Goal: Task Accomplishment & Management: Manage account settings

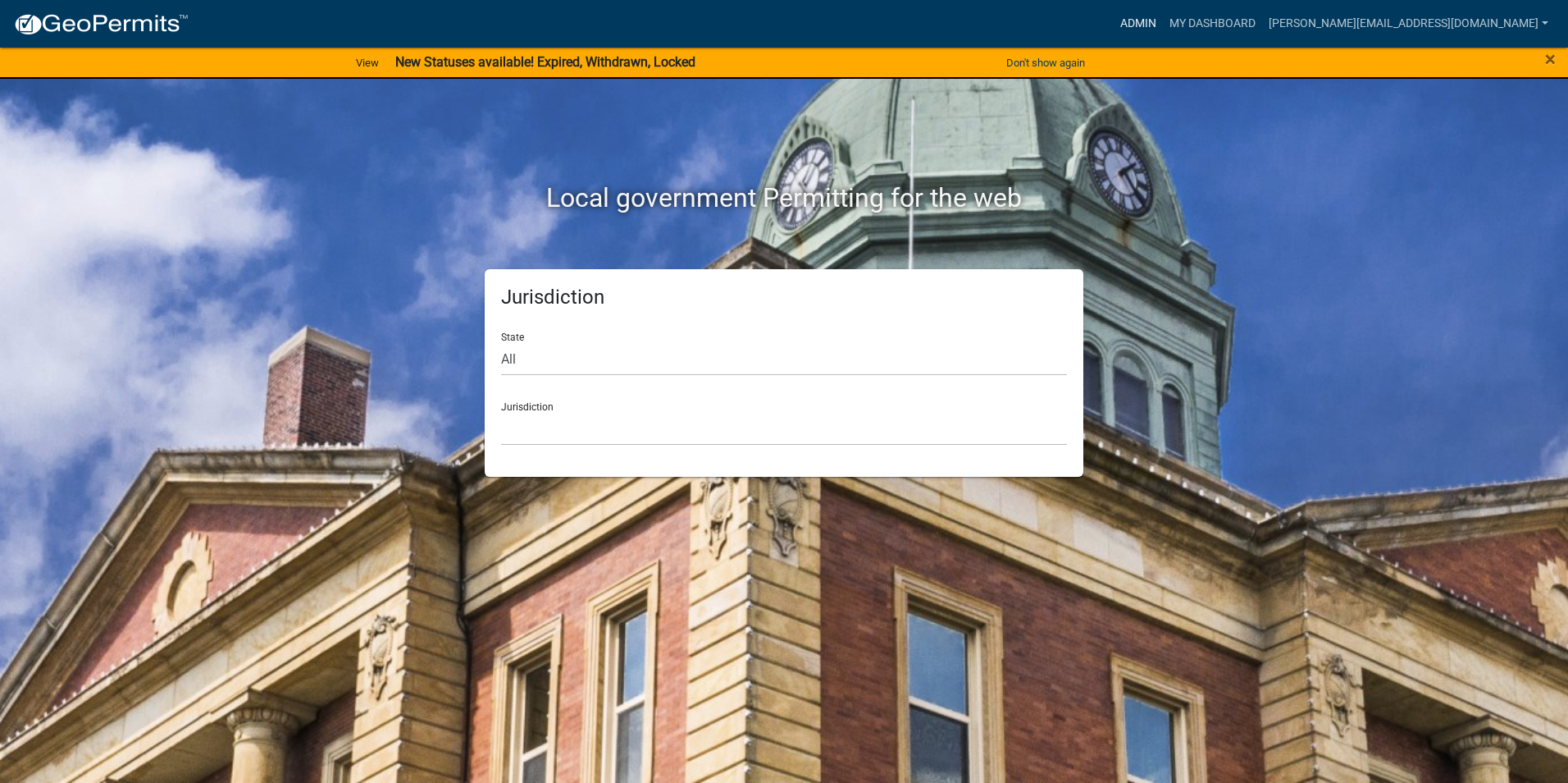
click at [1162, 26] on link "Admin" at bounding box center [1138, 24] width 49 height 31
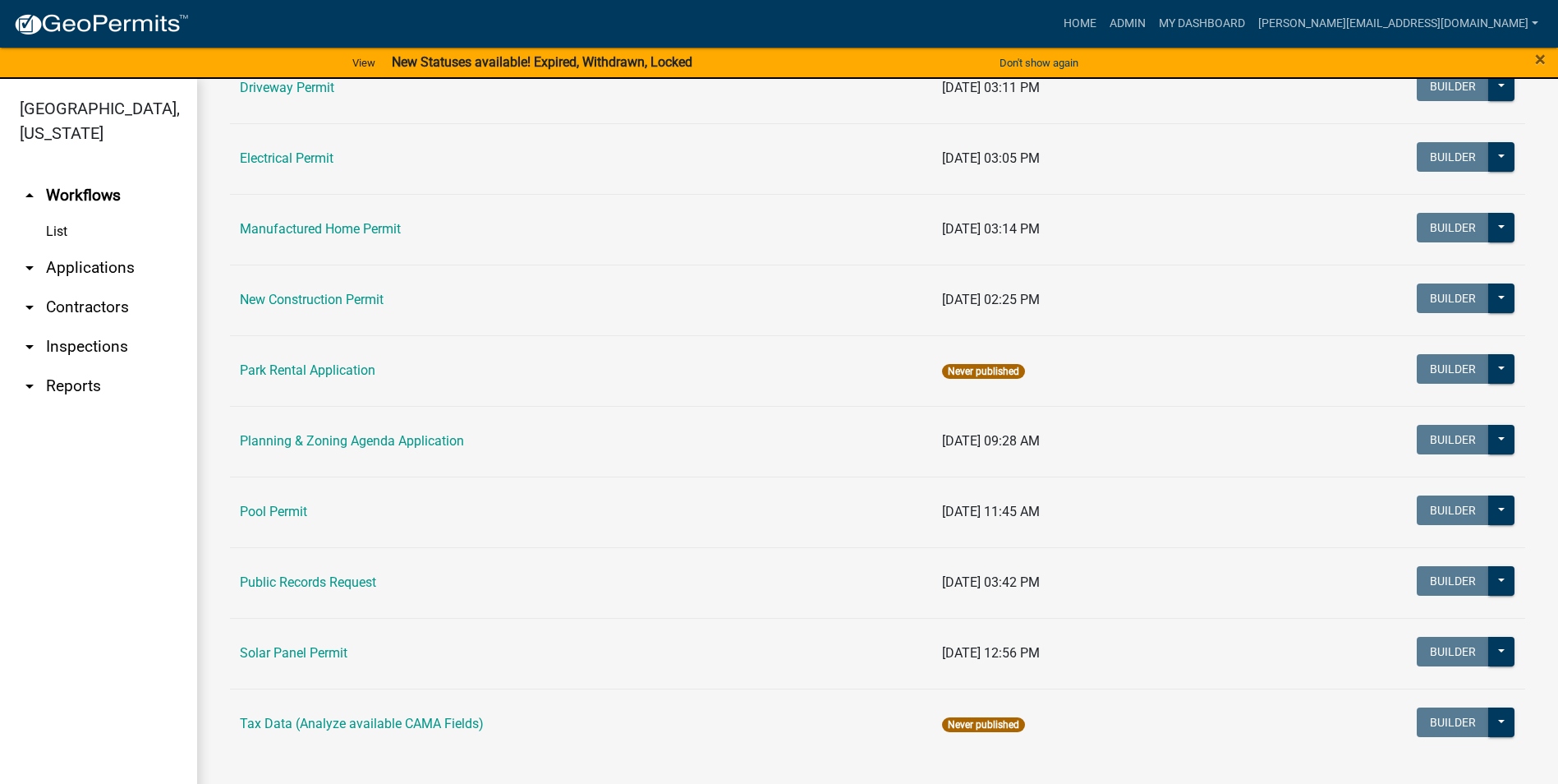
scroll to position [759, 0]
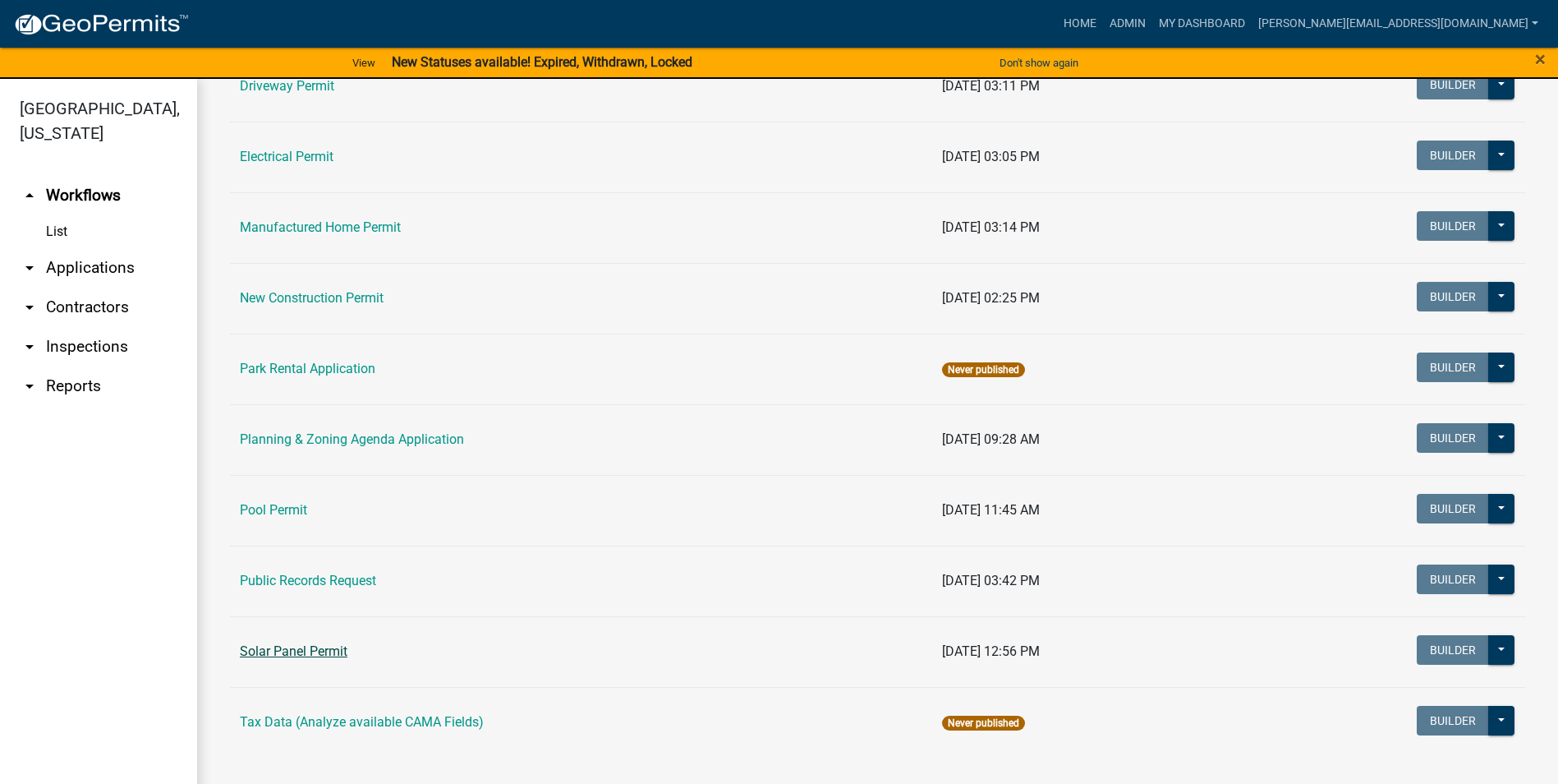
click at [312, 649] on link "Solar Panel Permit" at bounding box center [293, 650] width 107 height 16
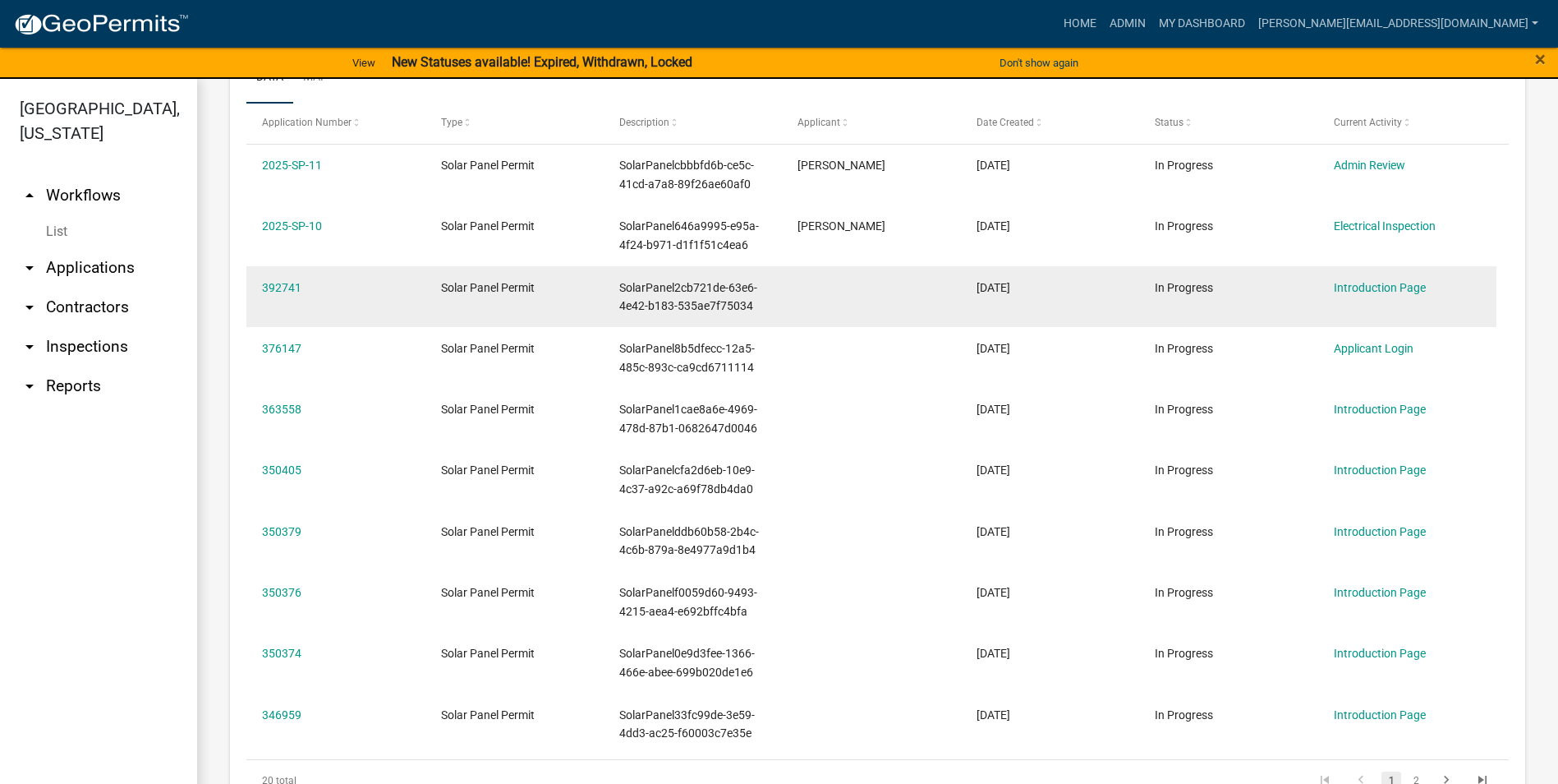
scroll to position [575, 0]
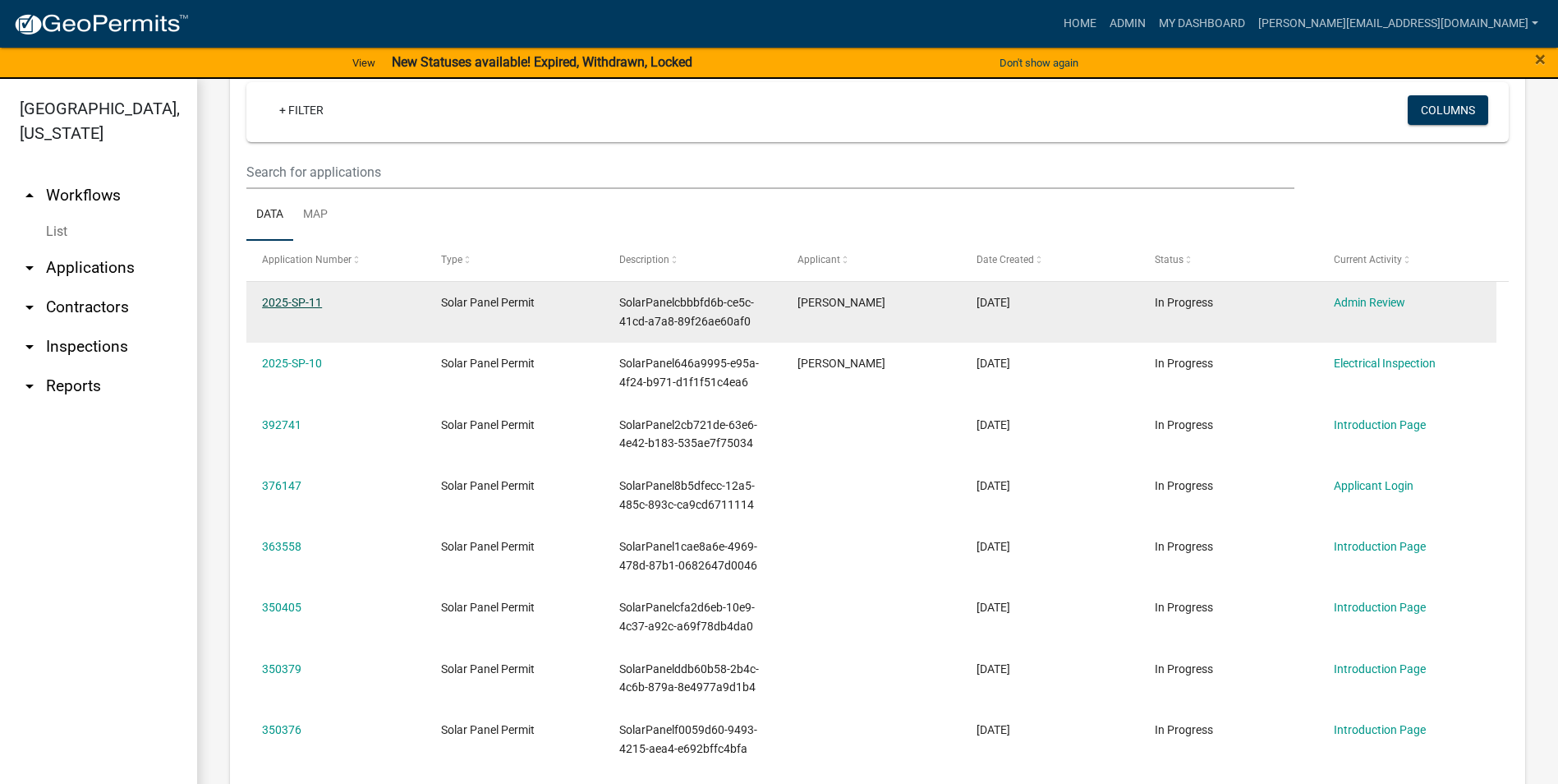
click at [295, 299] on link "2025-SP-11" at bounding box center [292, 302] width 60 height 13
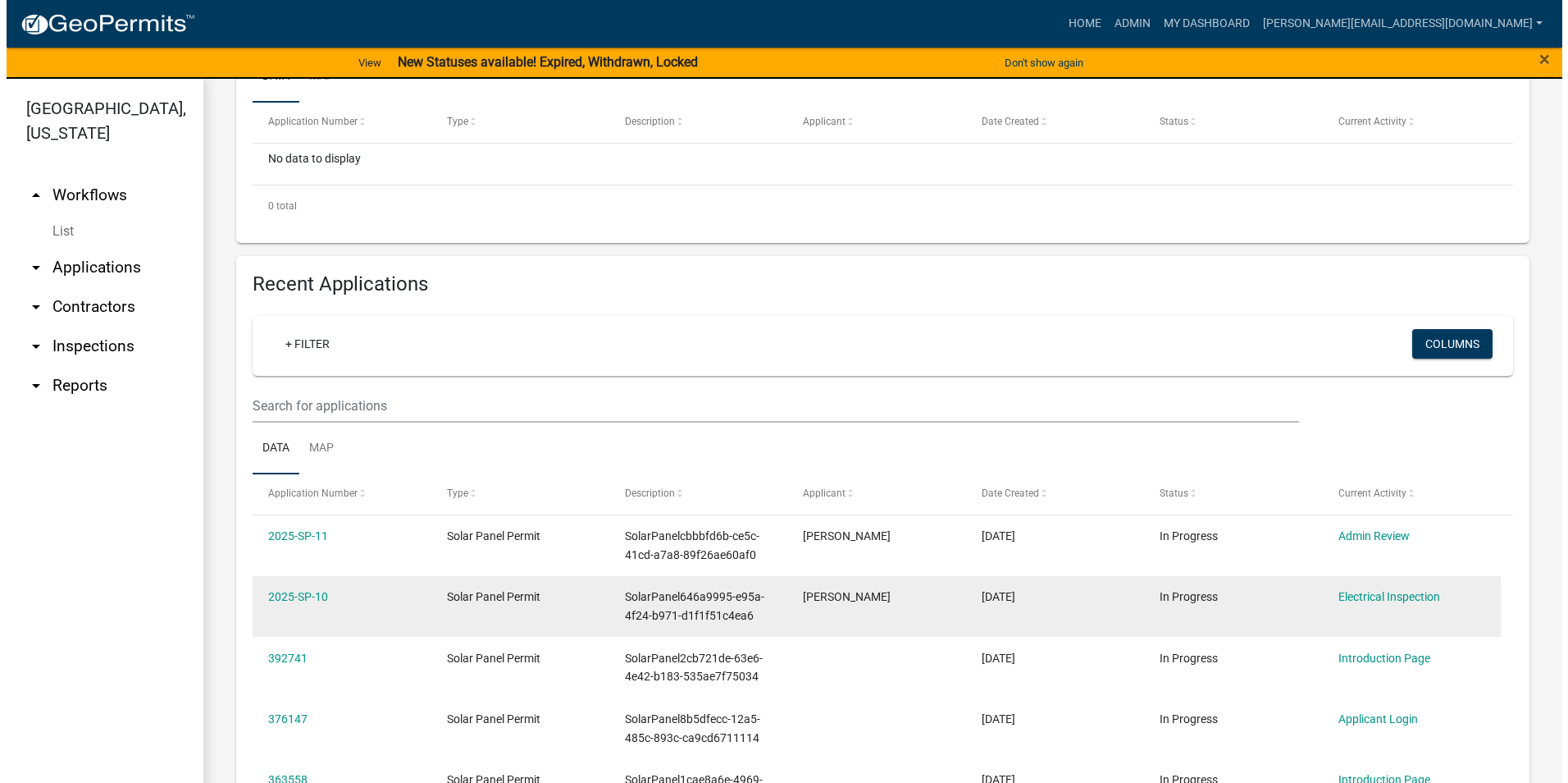
scroll to position [410, 0]
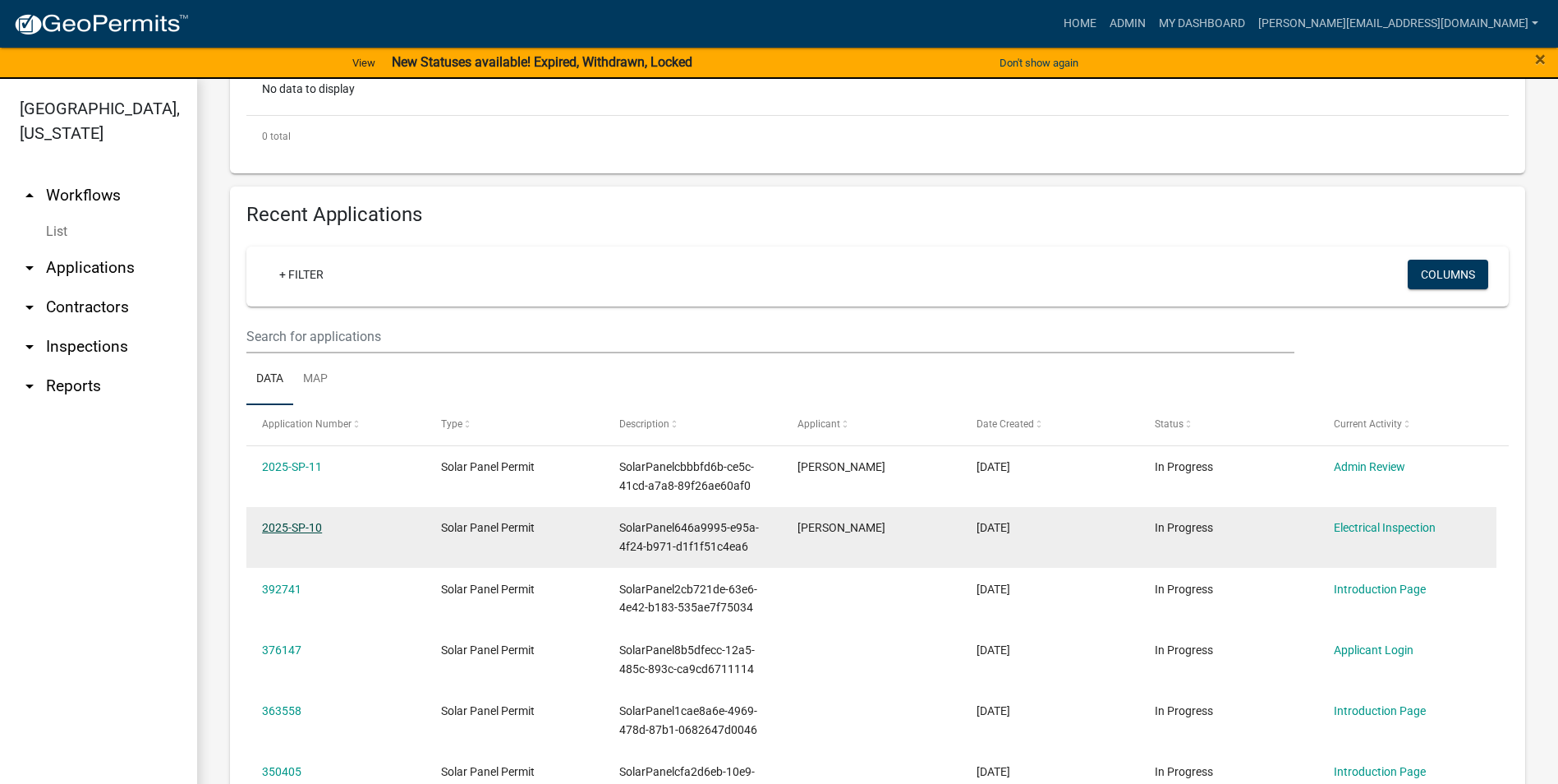
click at [306, 525] on link "2025-SP-10" at bounding box center [292, 527] width 60 height 13
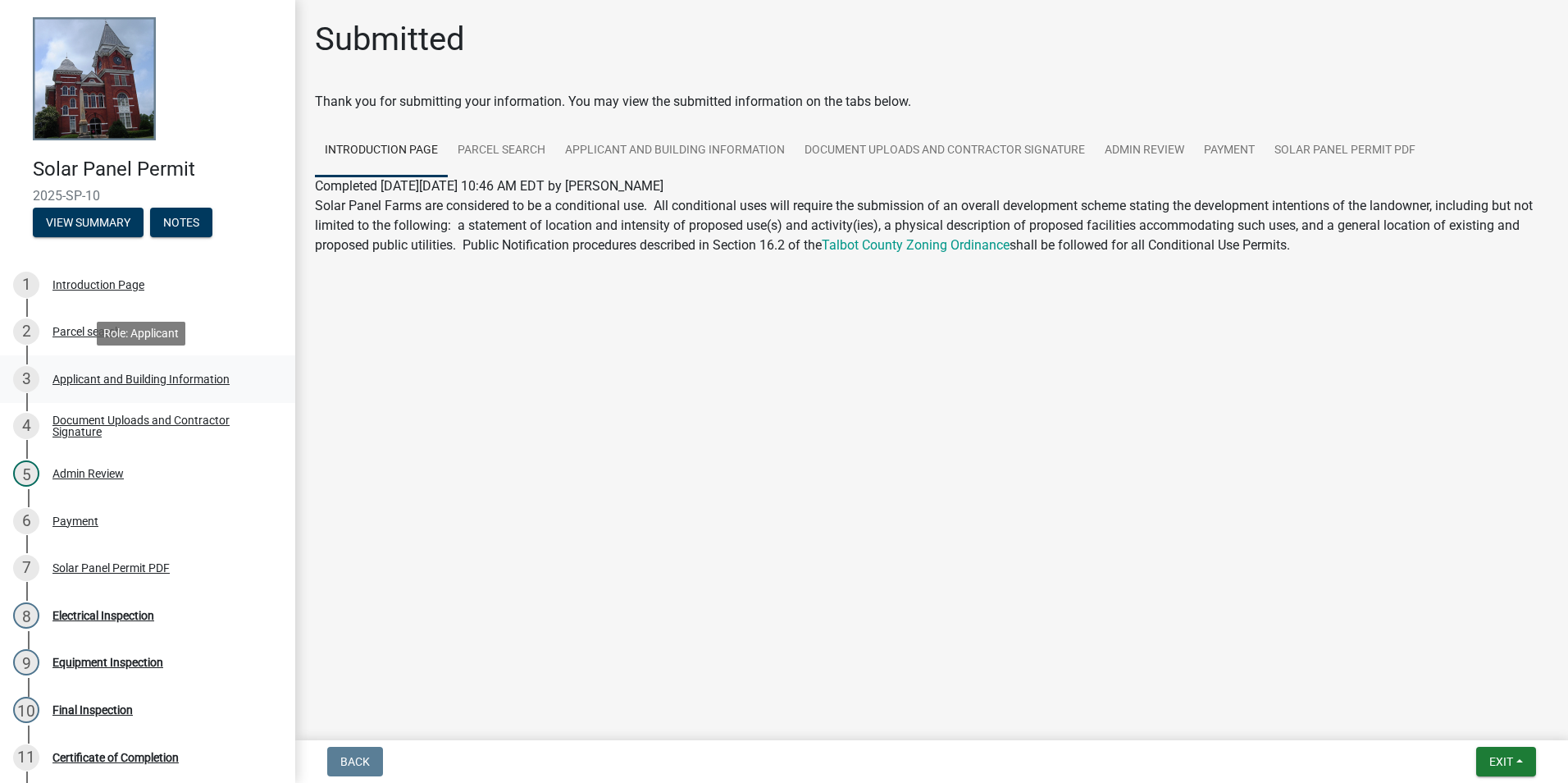
click at [106, 374] on div "Applicant and Building Information" at bounding box center [140, 379] width 177 height 12
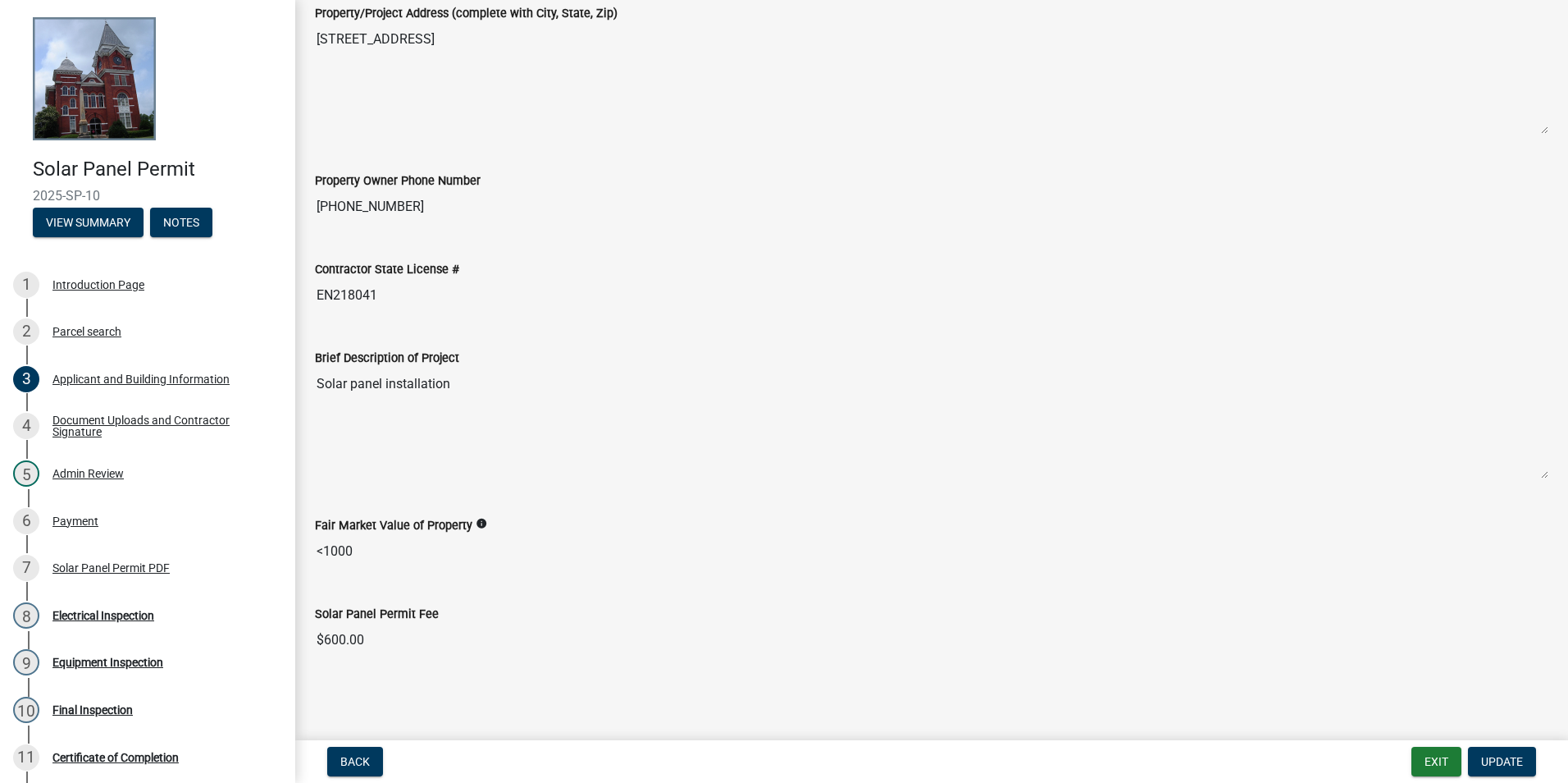
scroll to position [722, 0]
click at [111, 569] on div "Solar Panel Permit PDF" at bounding box center [111, 568] width 117 height 12
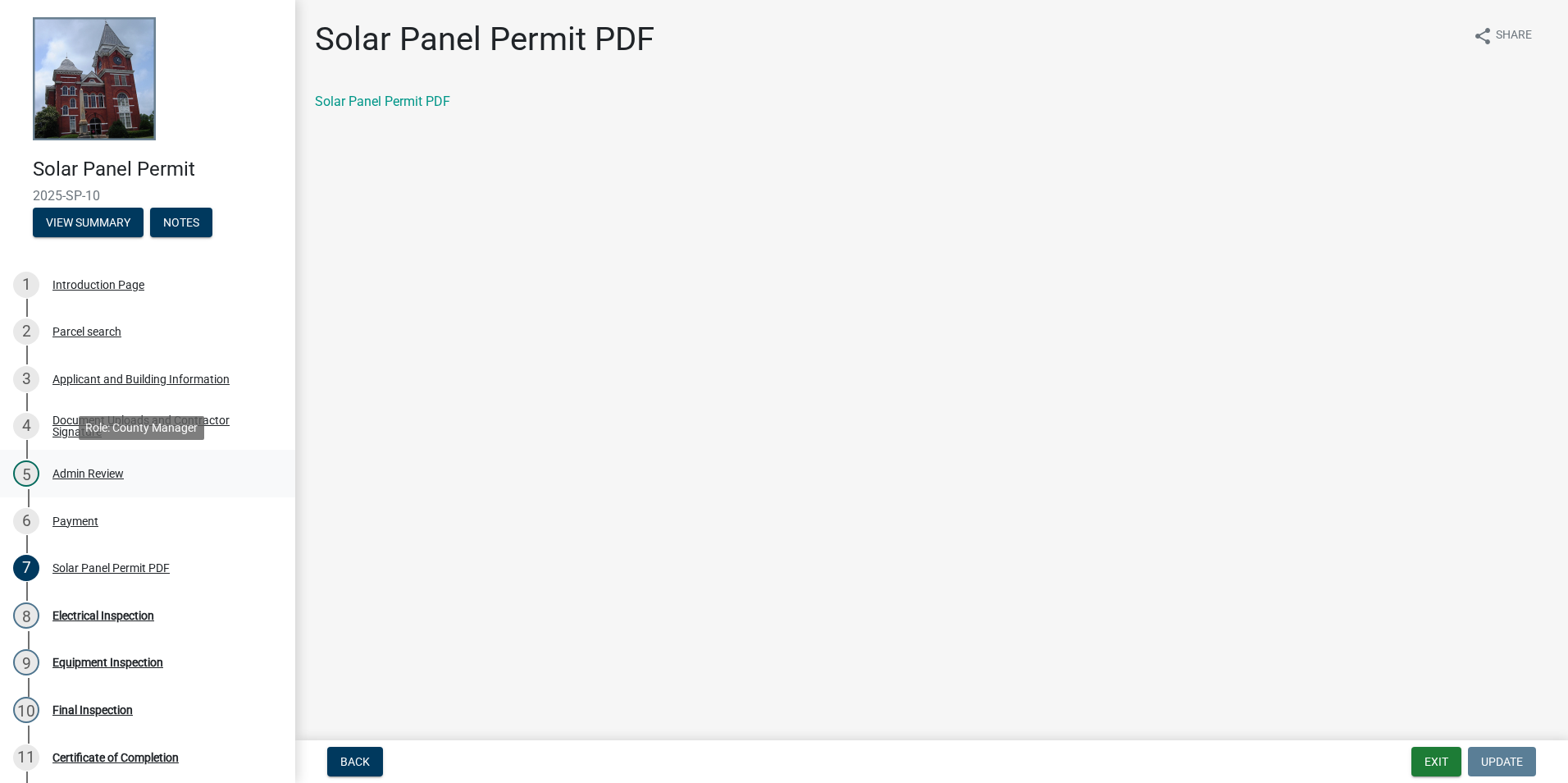
click at [79, 475] on div "Admin Review" at bounding box center [88, 473] width 71 height 12
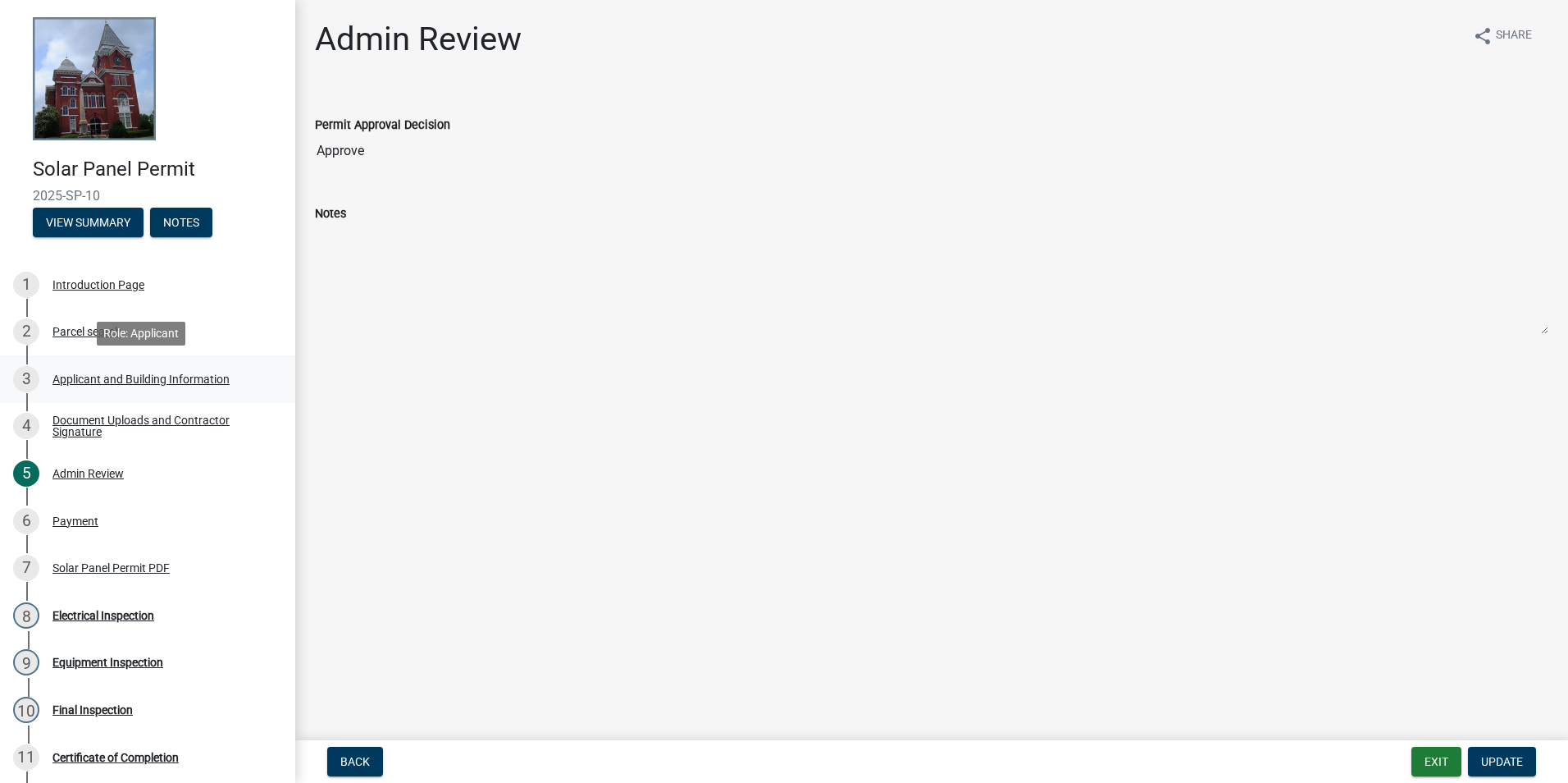
click at [81, 375] on div "Applicant and Building Information" at bounding box center [140, 379] width 177 height 12
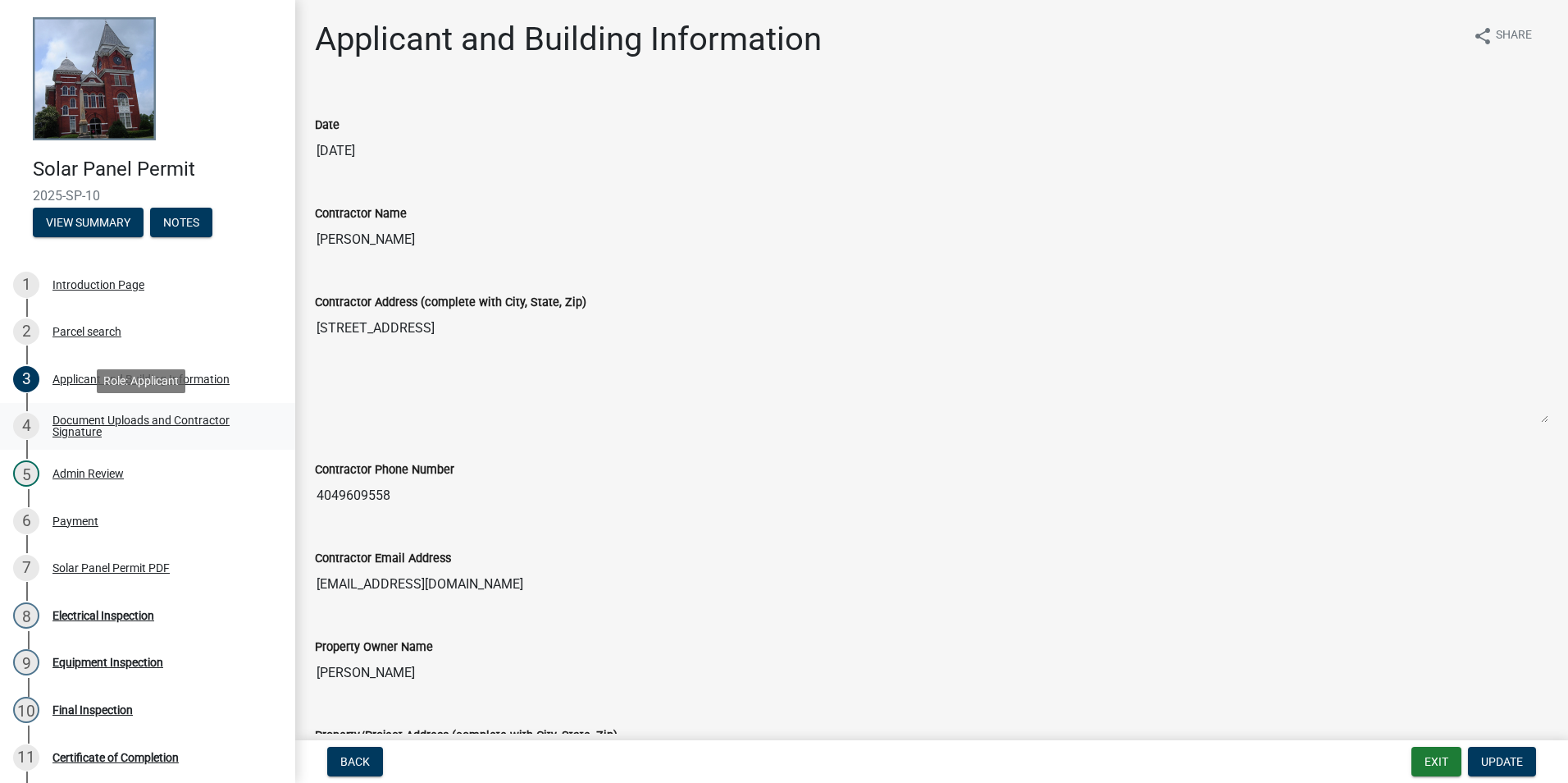
click at [146, 419] on div "Document Uploads and Contractor Signature" at bounding box center [160, 425] width 216 height 23
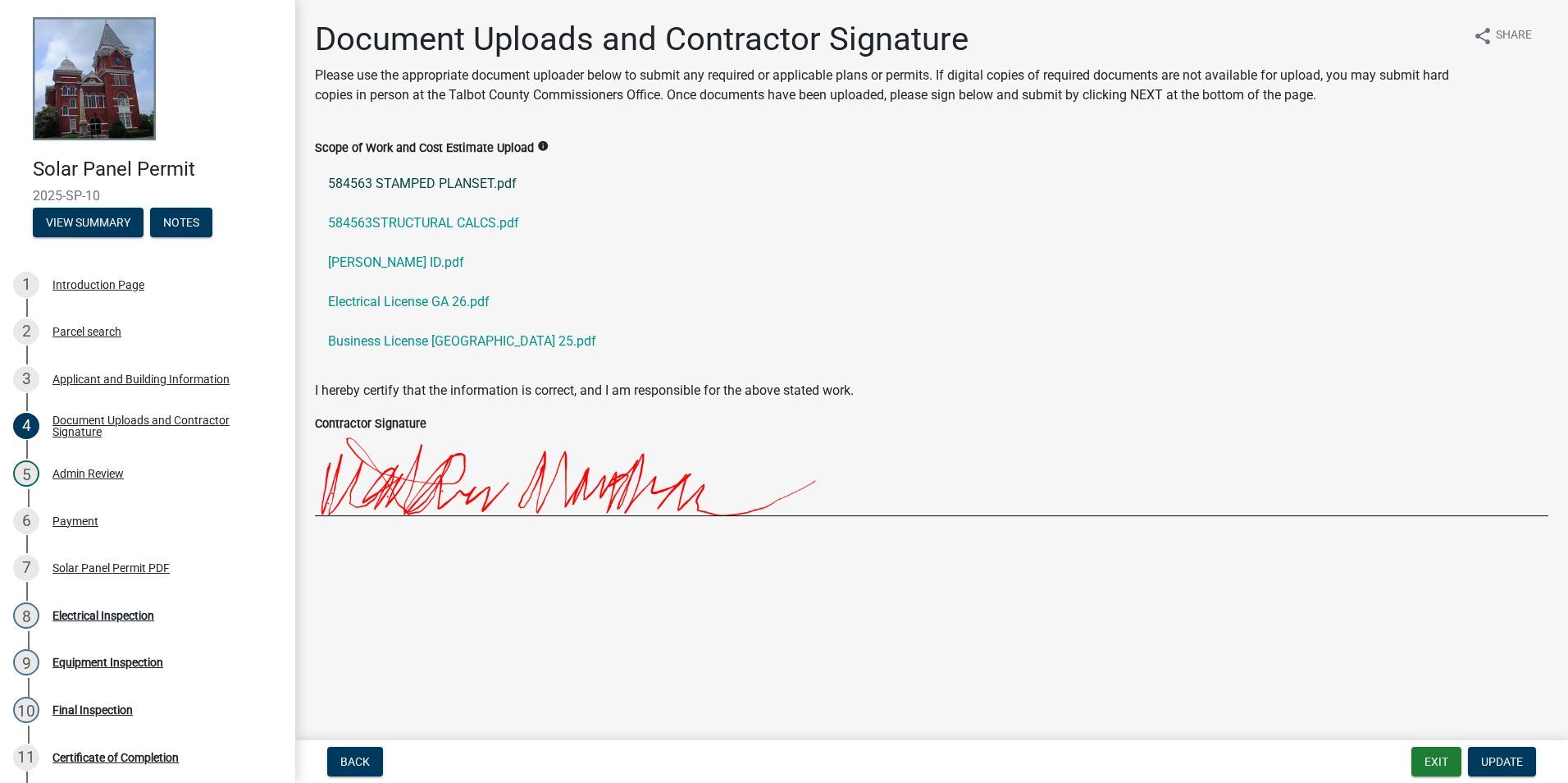
click at [460, 186] on link "584563 STAMPED PLANSET.pdf" at bounding box center [931, 183] width 1233 height 39
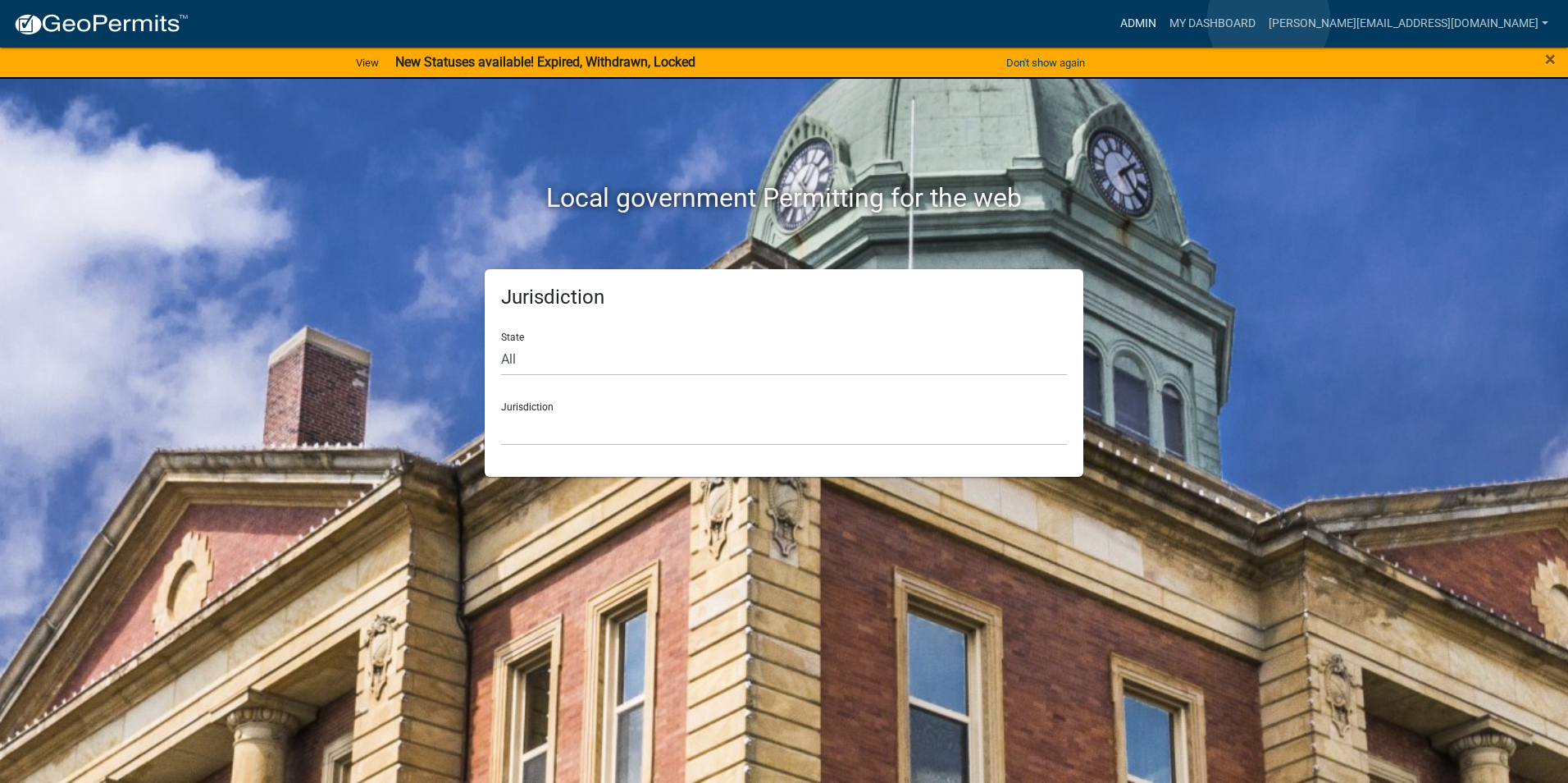
click at [1162, 19] on link "Admin" at bounding box center [1138, 24] width 49 height 31
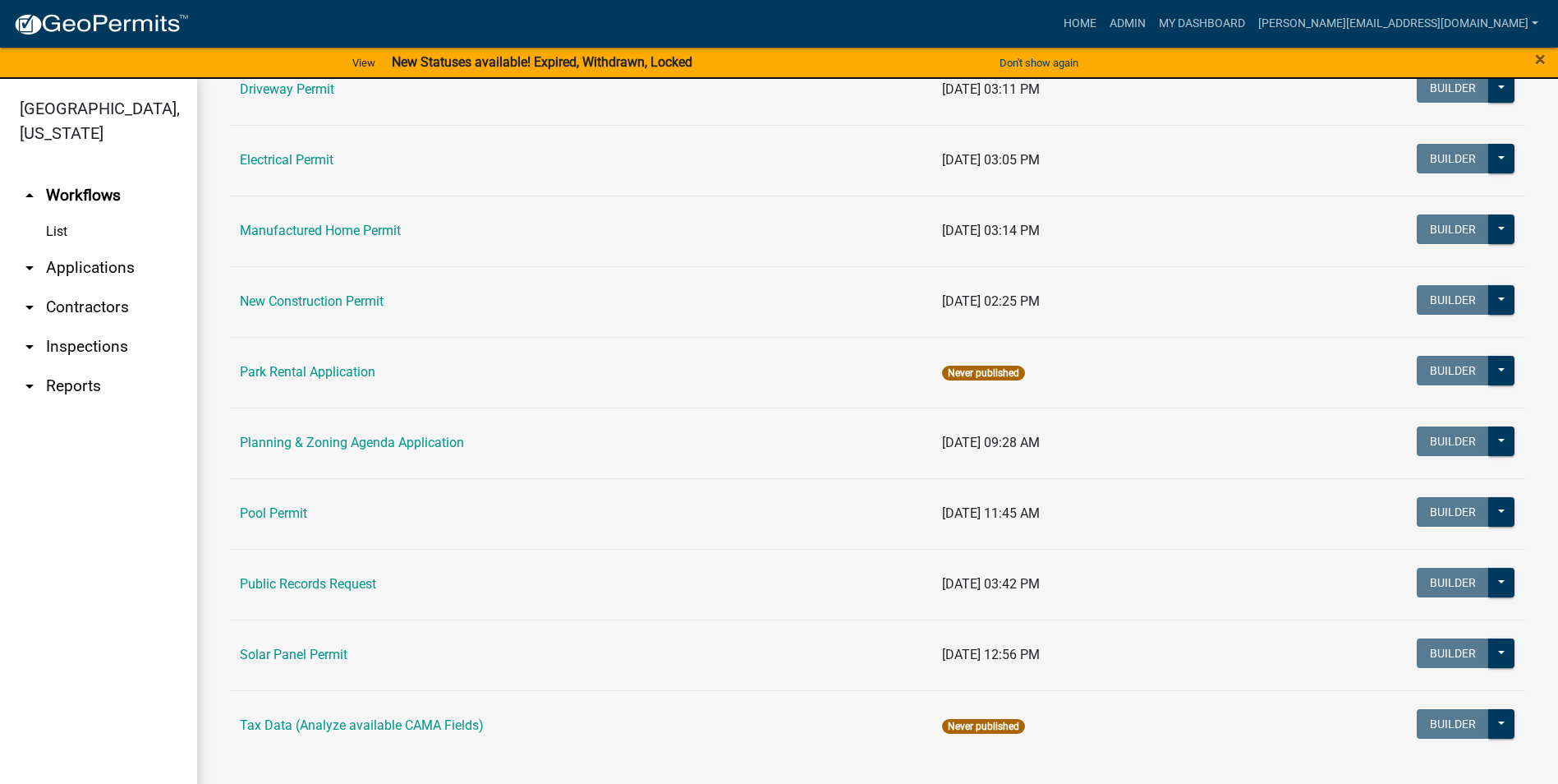
scroll to position [759, 0]
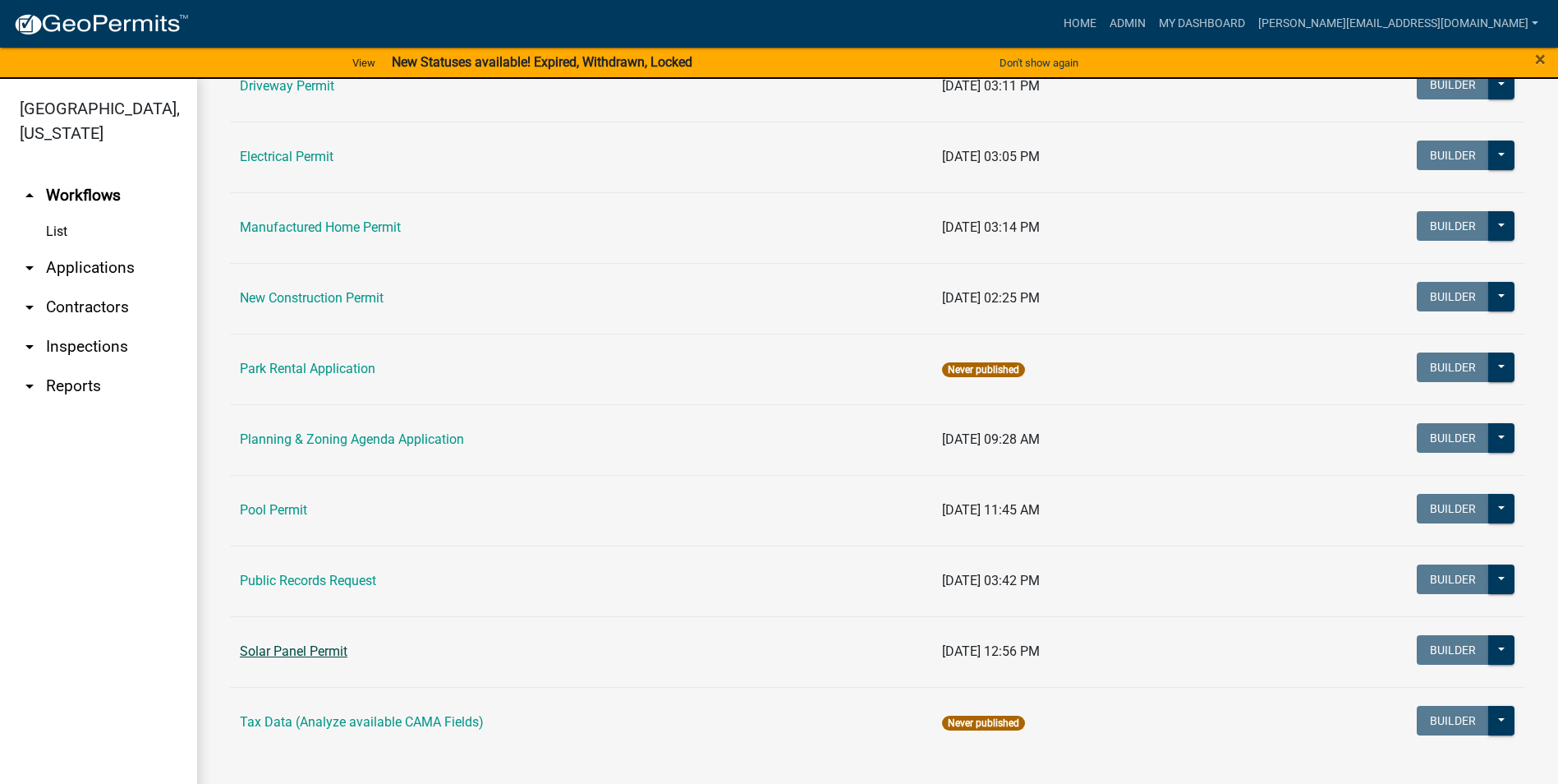
click at [298, 654] on link "Solar Panel Permit" at bounding box center [293, 650] width 107 height 16
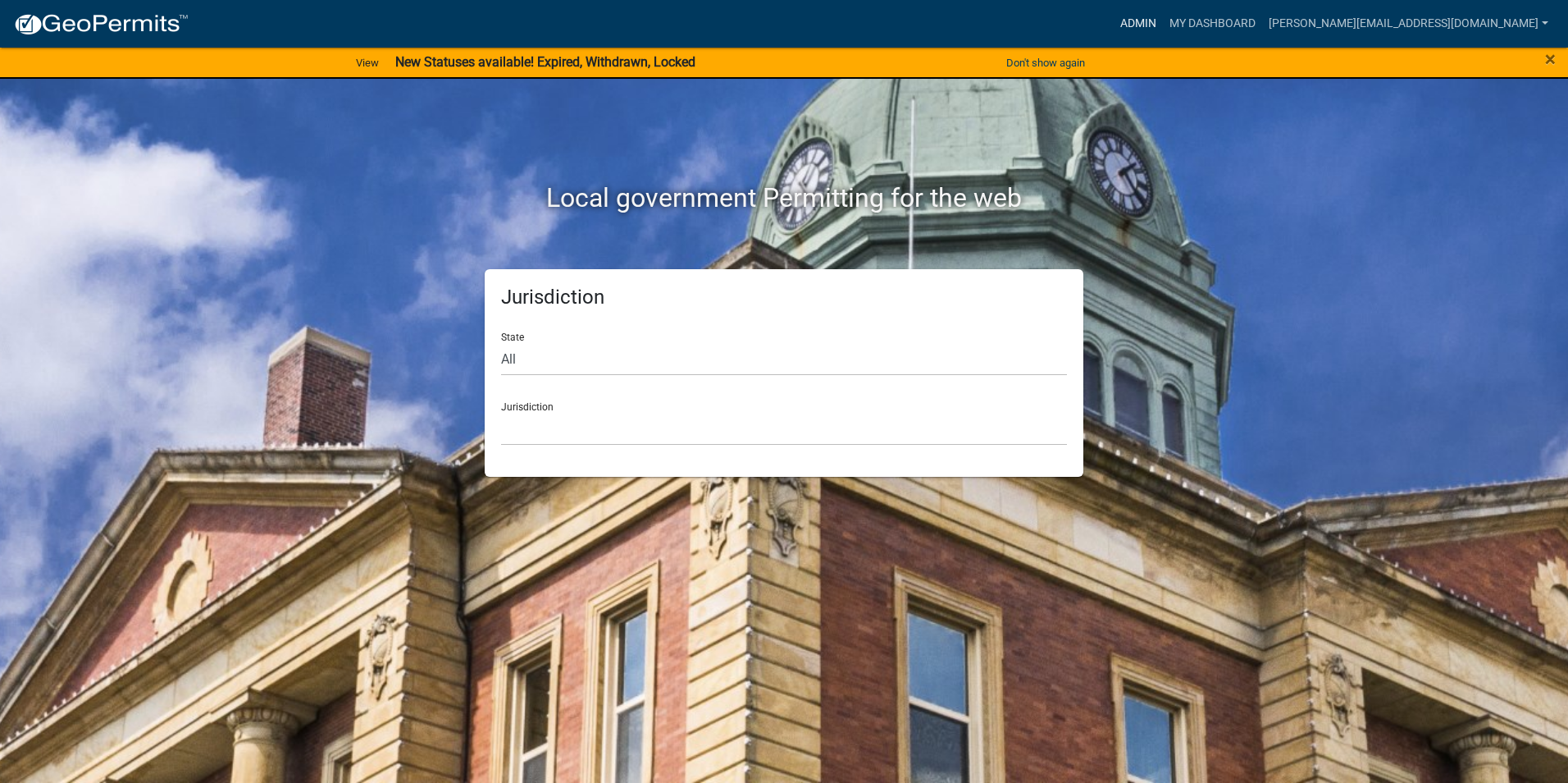
click at [1162, 14] on link "Admin" at bounding box center [1138, 24] width 49 height 31
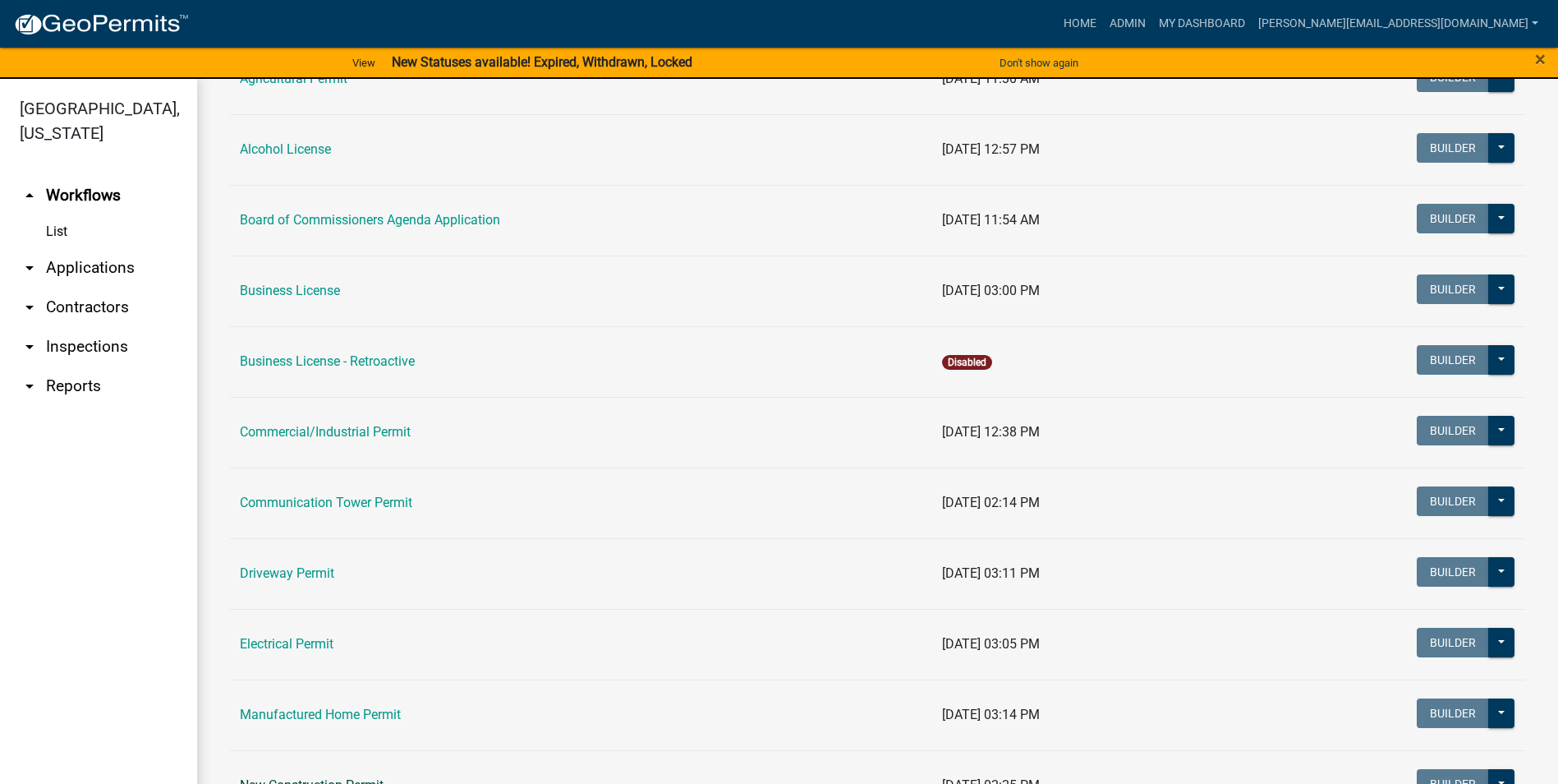
scroll to position [759, 0]
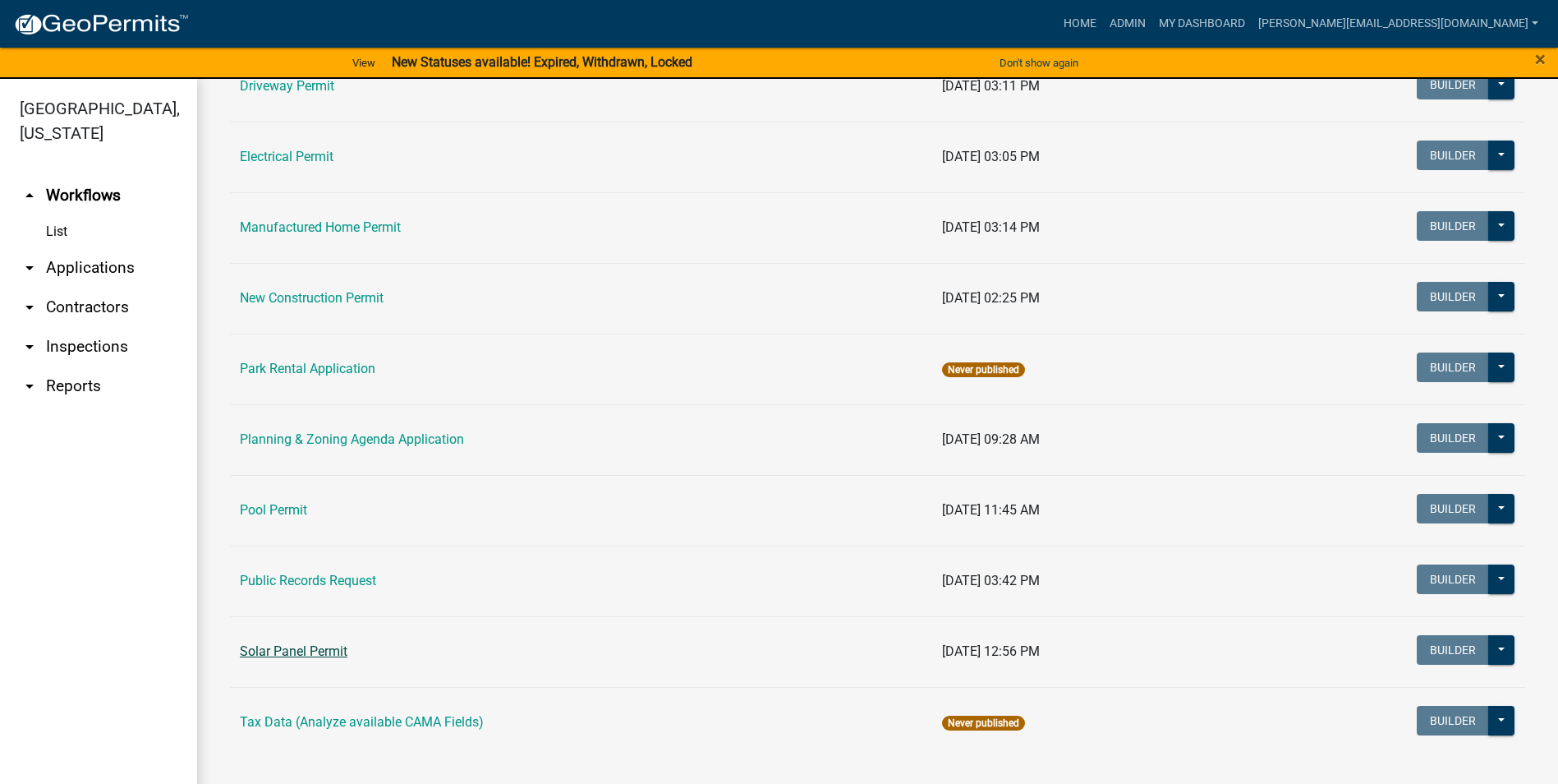
click at [319, 650] on link "Solar Panel Permit" at bounding box center [293, 650] width 107 height 16
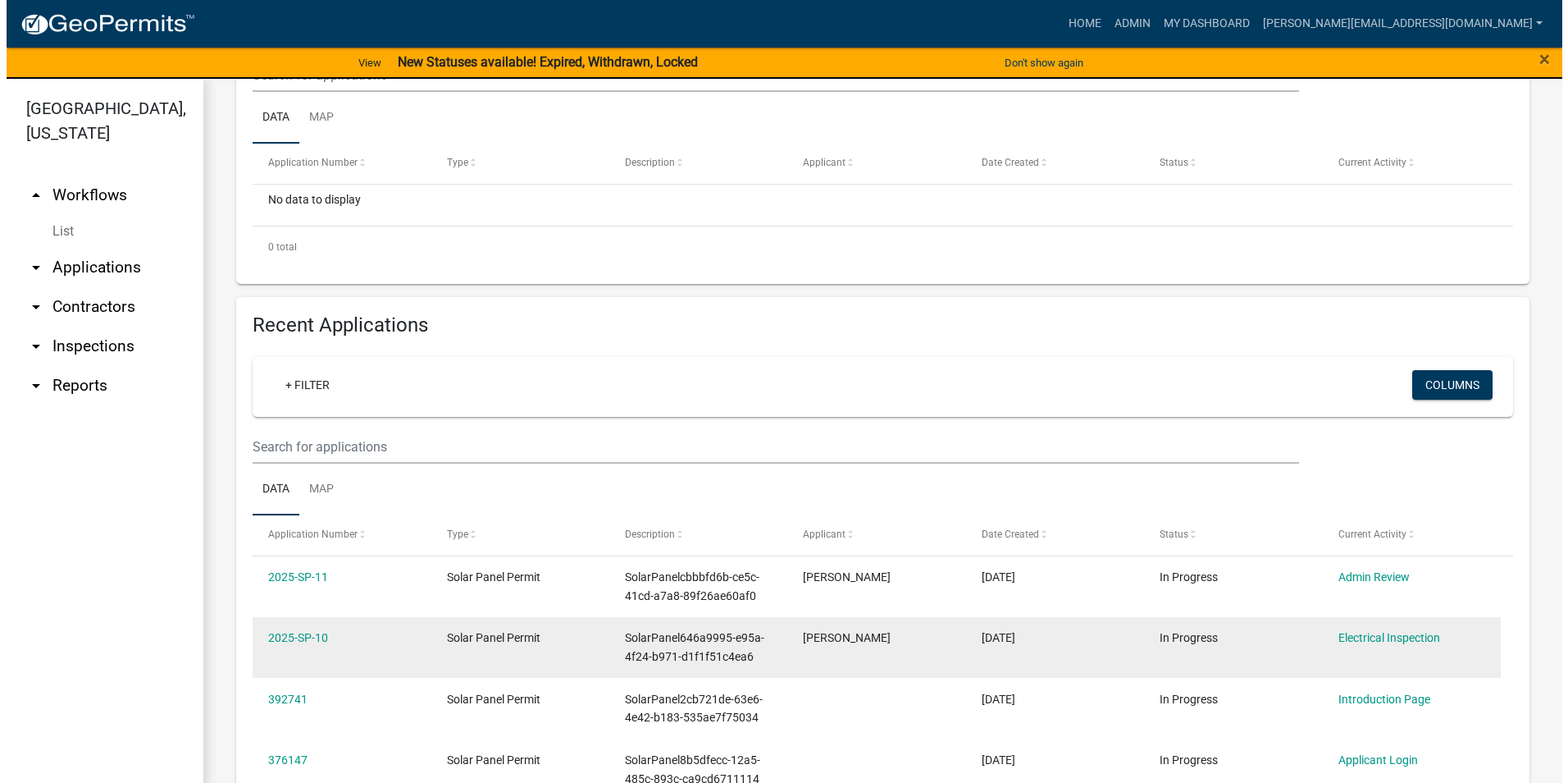
scroll to position [328, 0]
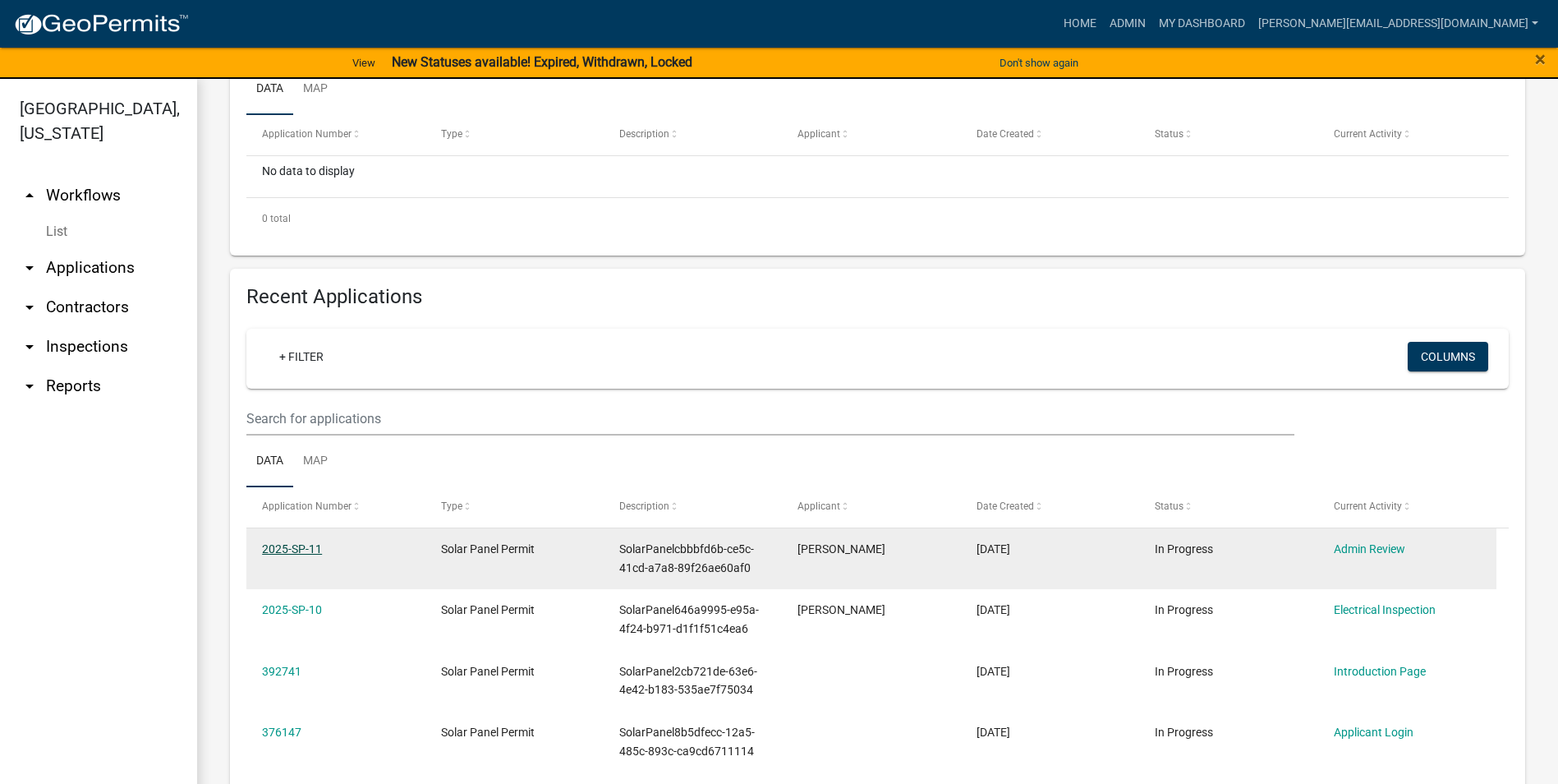
click at [281, 549] on link "2025-SP-11" at bounding box center [292, 548] width 60 height 13
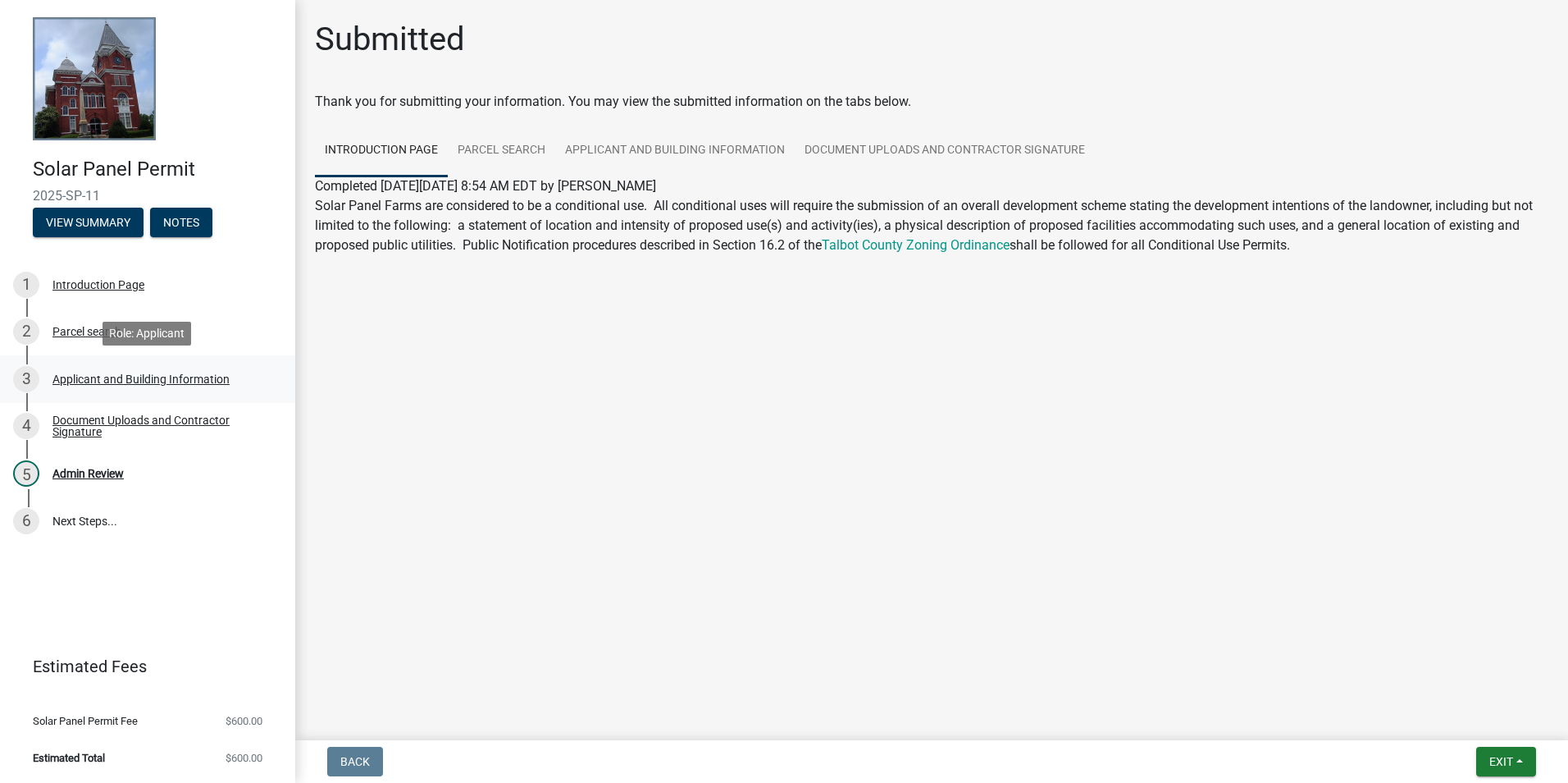
click at [100, 371] on div "3 Applicant and Building Information" at bounding box center [140, 379] width 255 height 27
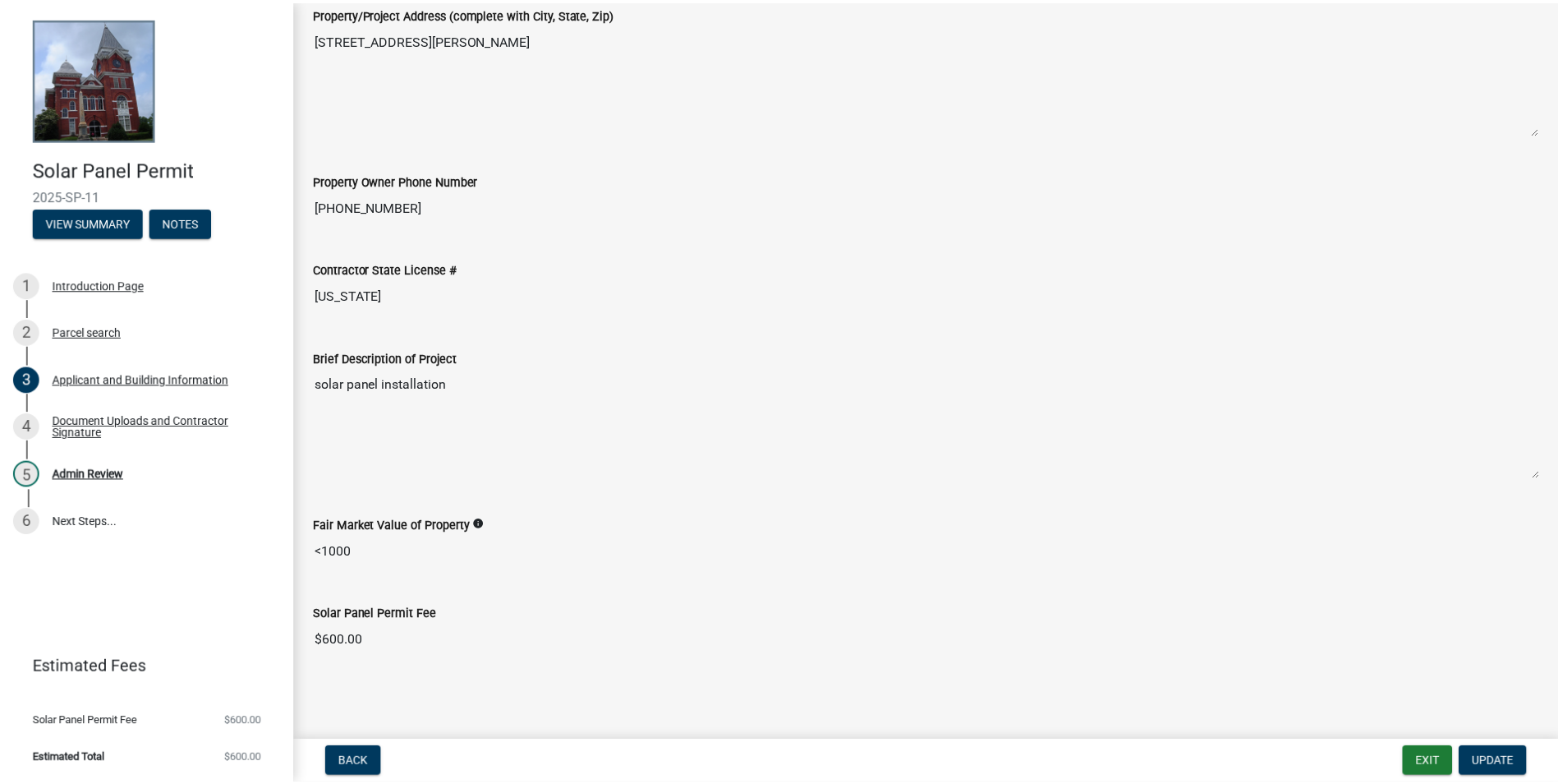
scroll to position [723, 0]
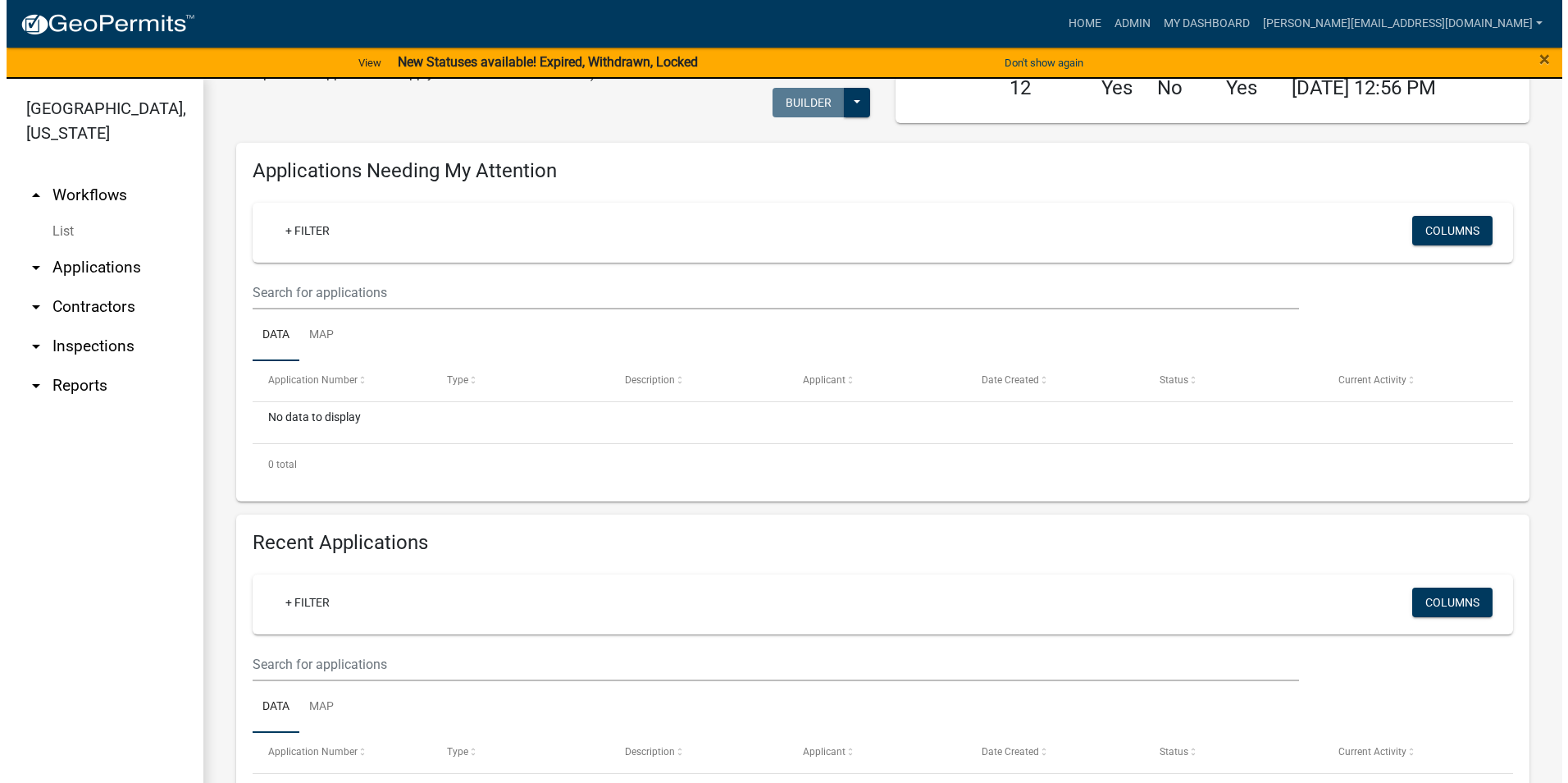
scroll to position [328, 0]
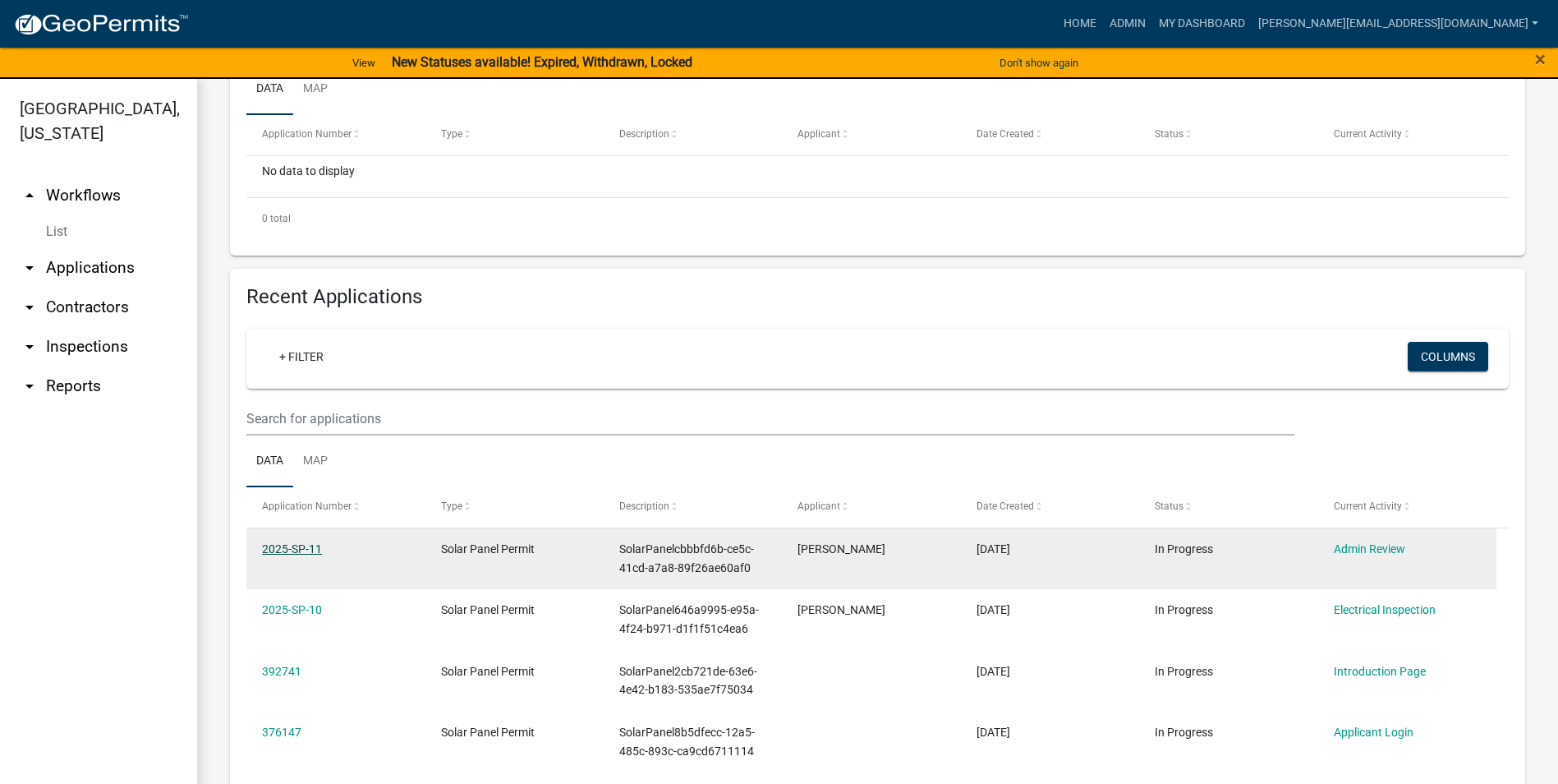
click at [308, 548] on link "2025-SP-11" at bounding box center [292, 548] width 60 height 13
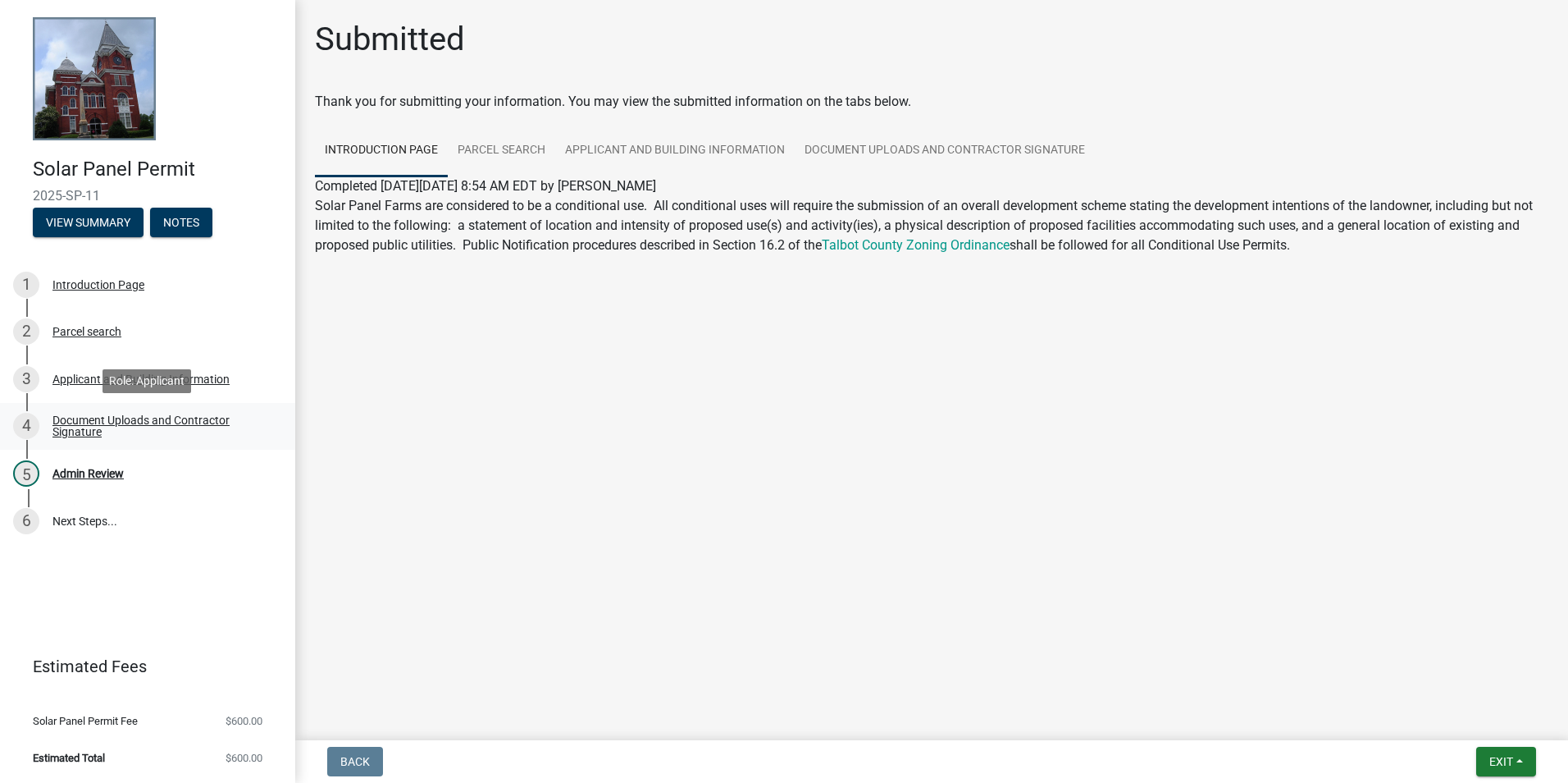
click at [191, 425] on div "Document Uploads and Contractor Signature" at bounding box center [160, 425] width 216 height 23
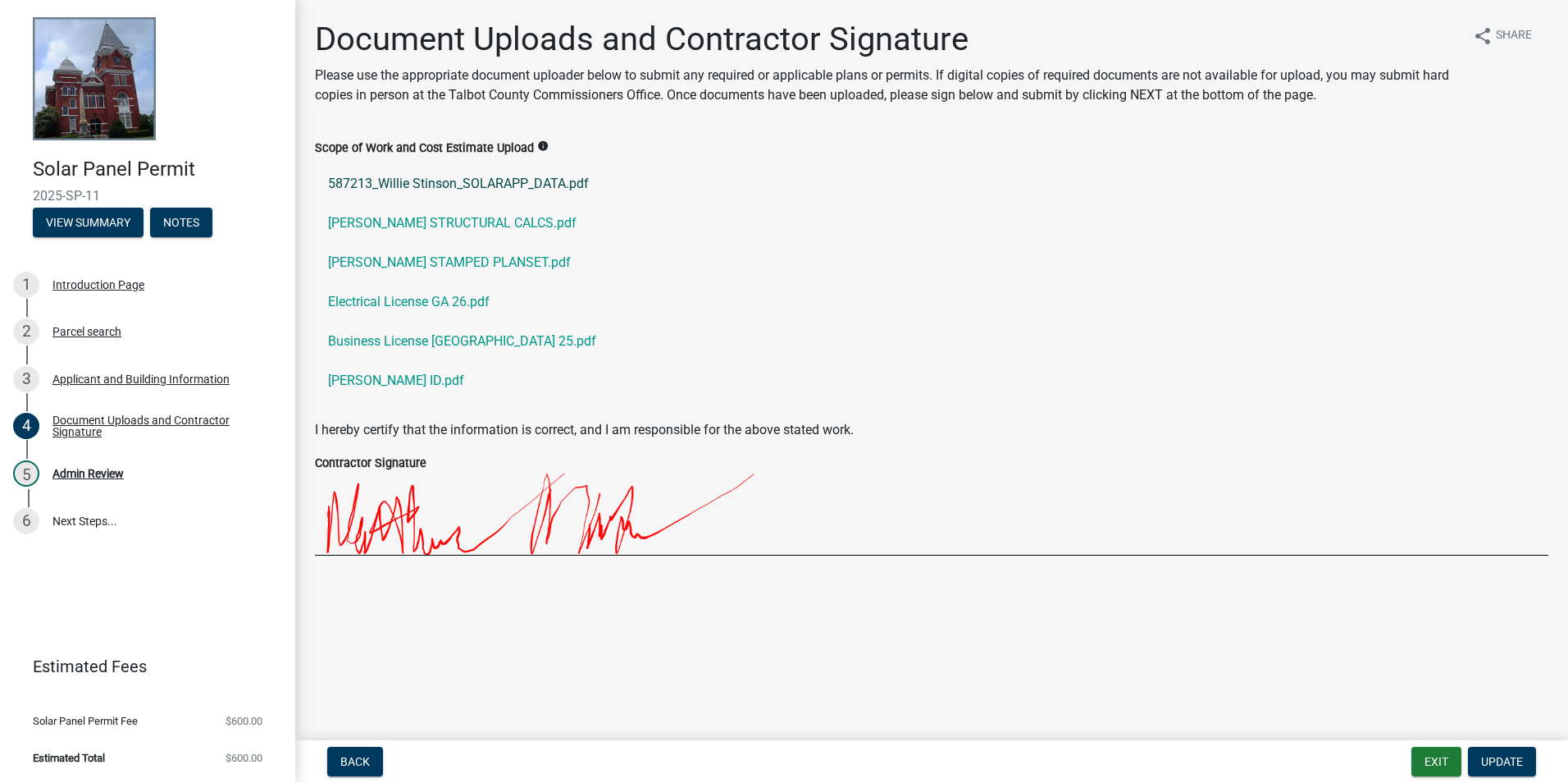
click at [454, 178] on link "587213_Willie Stinson_SOLARAPP_DATA.pdf" at bounding box center [931, 183] width 1233 height 39
click at [389, 215] on link "[PERSON_NAME] STRUCTURAL CALCS.pdf" at bounding box center [931, 223] width 1233 height 39
